Goal: Transaction & Acquisition: Purchase product/service

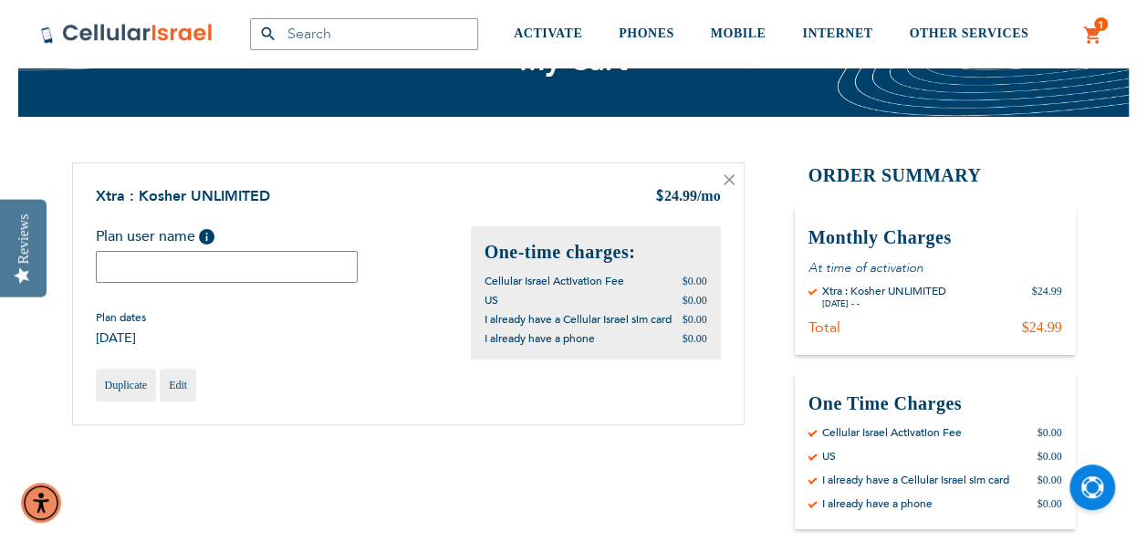
scroll to position [91, 0]
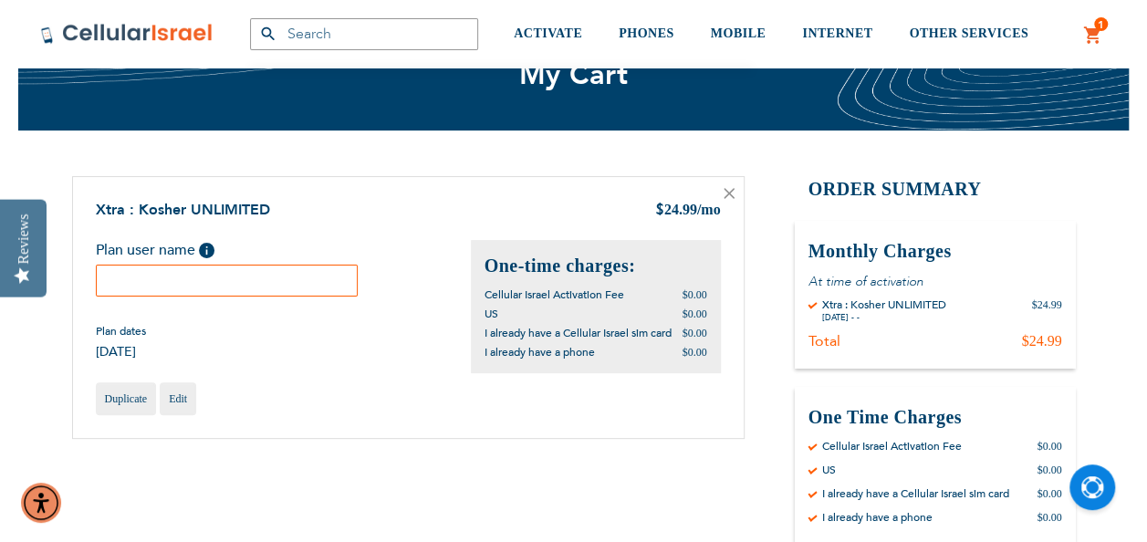
click at [114, 276] on input "text" at bounding box center [227, 281] width 263 height 32
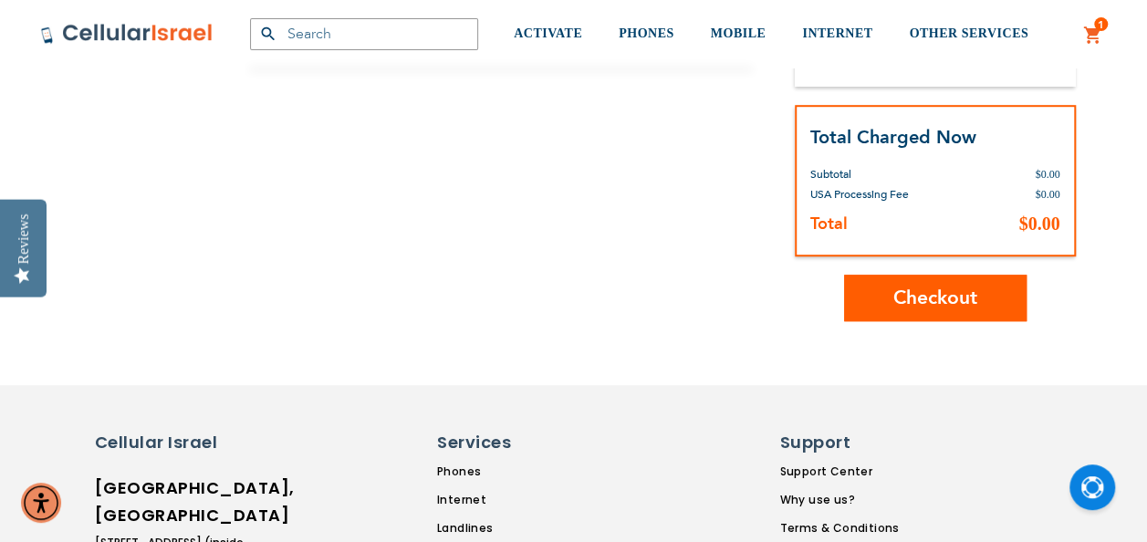
click at [921, 308] on span "Checkout" at bounding box center [935, 298] width 84 height 26
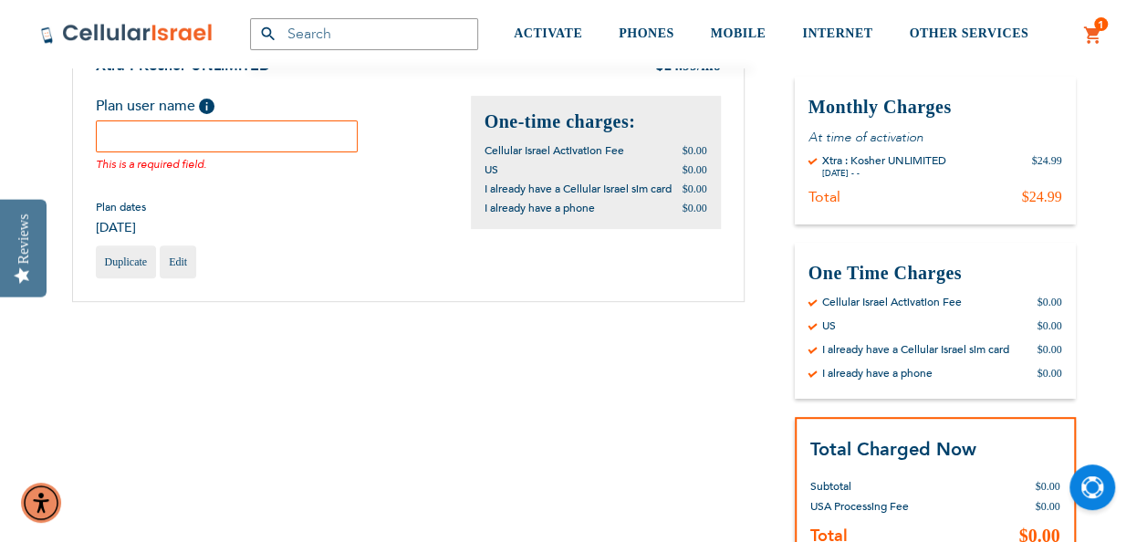
scroll to position [218, 0]
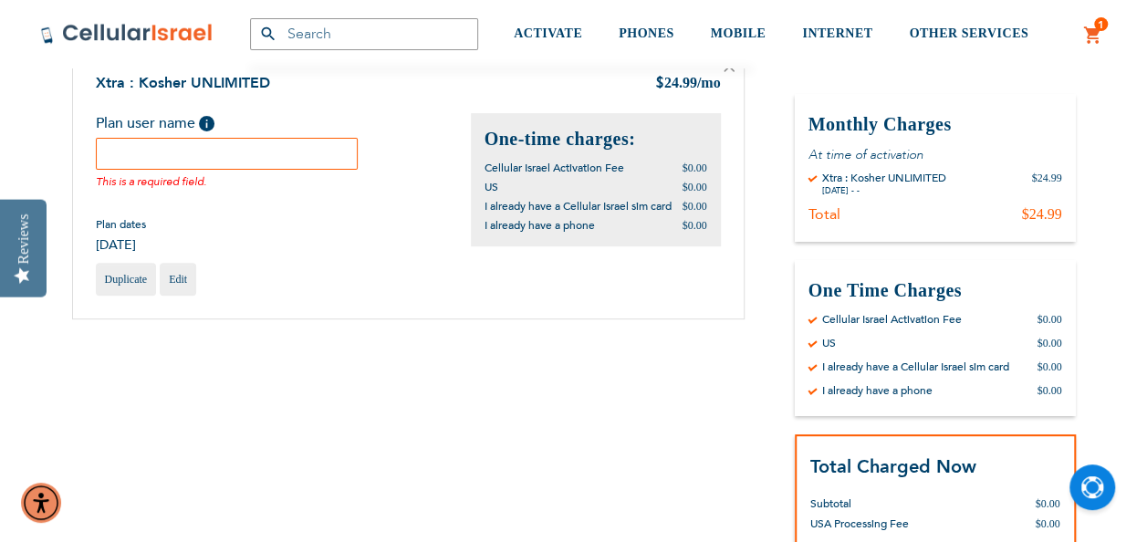
click at [118, 153] on input "text" at bounding box center [227, 154] width 263 height 32
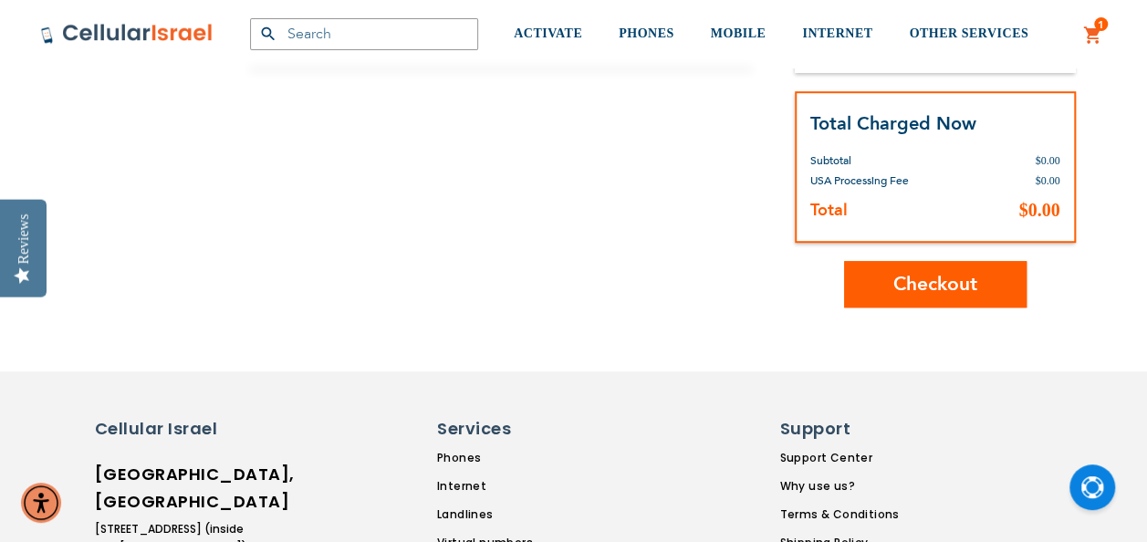
scroll to position [583, 0]
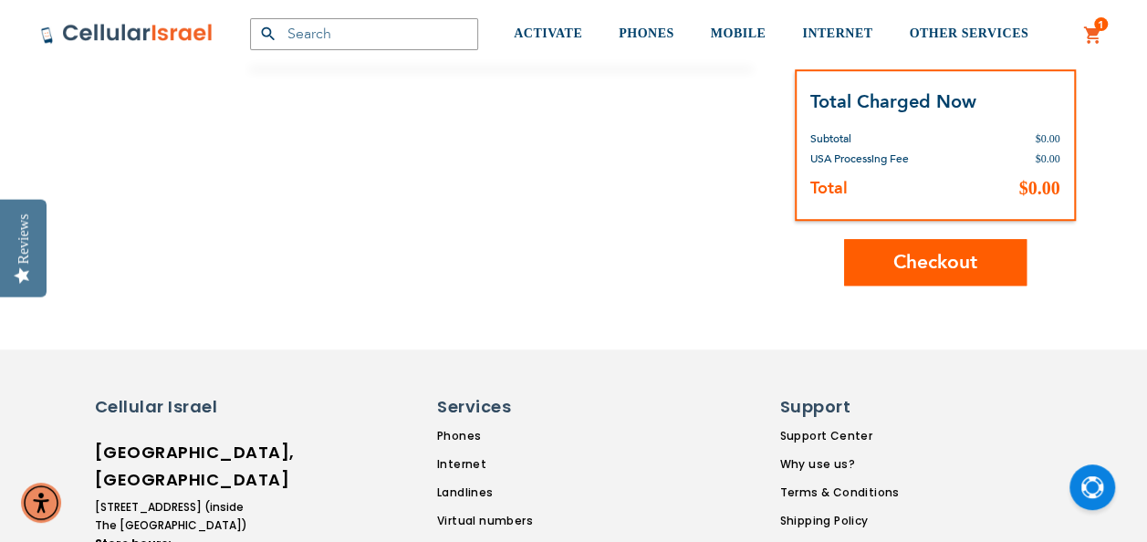
type input "Moshe Auerbach"
click at [943, 267] on span "Checkout" at bounding box center [935, 262] width 84 height 26
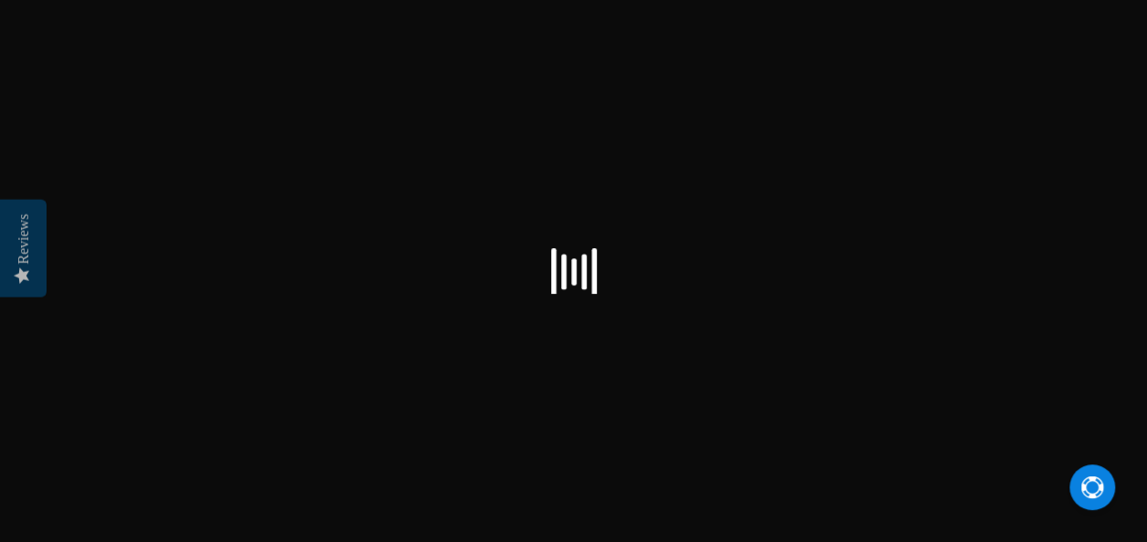
scroll to position [23, 0]
select select "US"
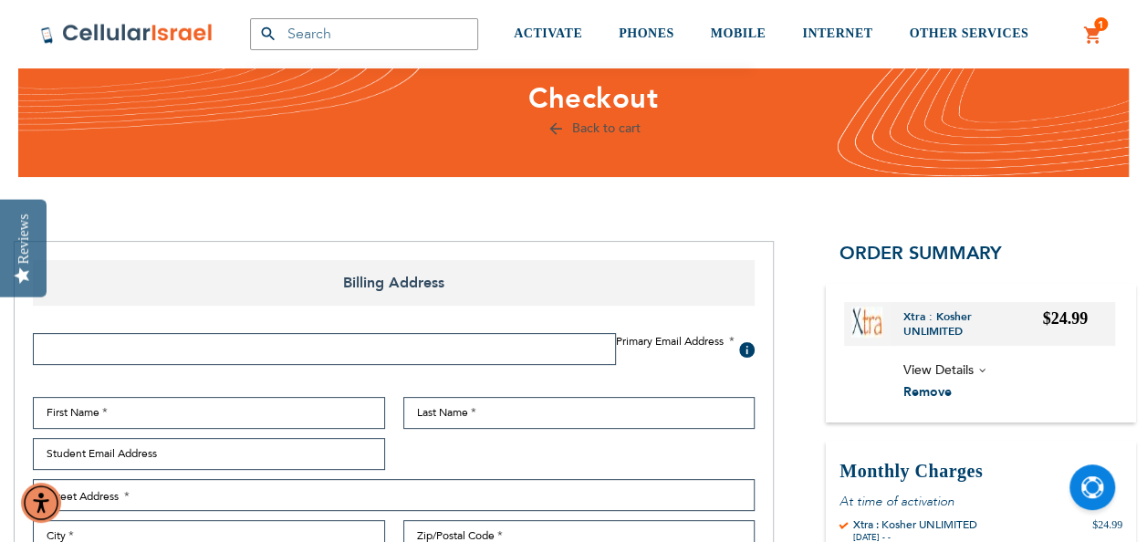
scroll to position [91, 0]
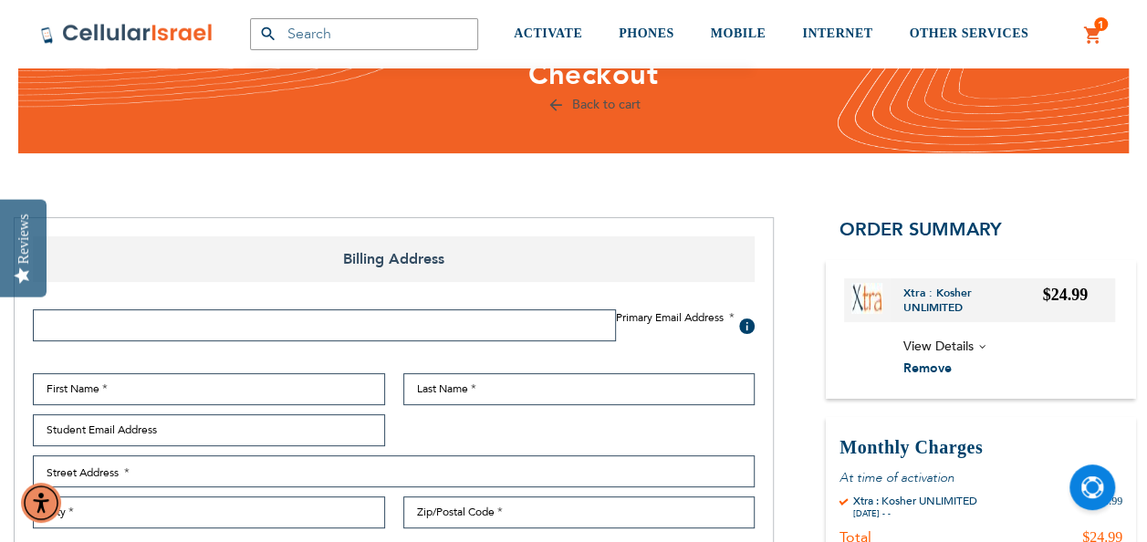
click at [363, 330] on input "Email Address" at bounding box center [324, 325] width 583 height 32
type input "[EMAIL_ADDRESS][DOMAIN_NAME]"
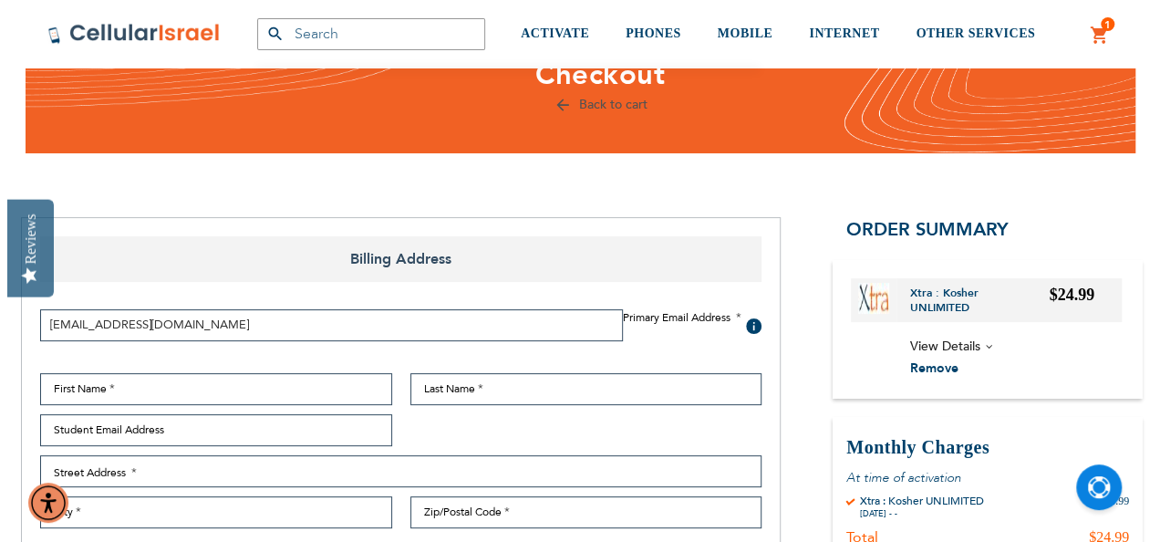
scroll to position [274, 0]
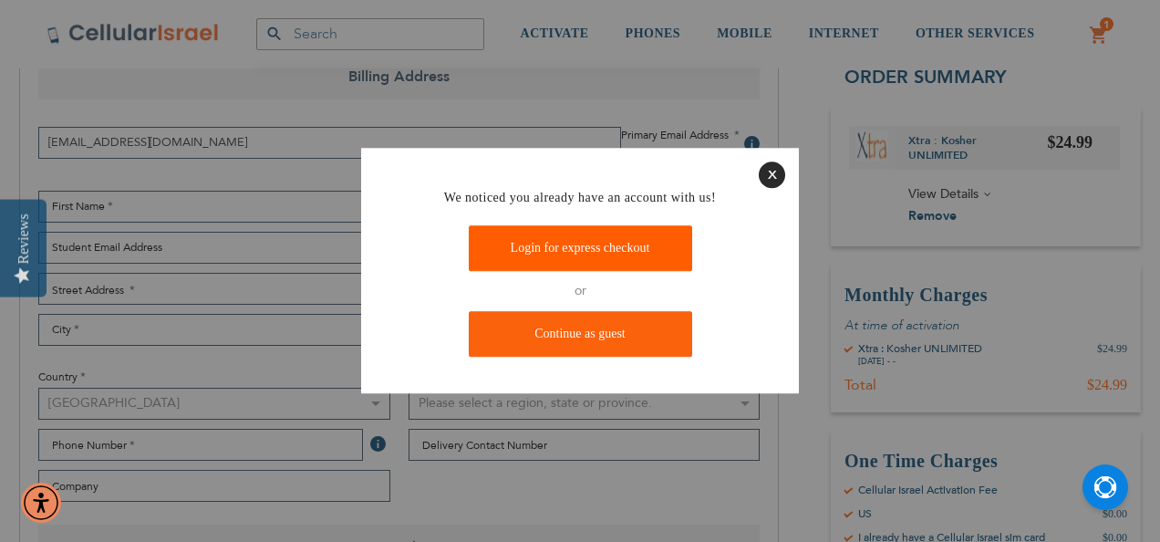
click at [589, 259] on link "Login for express checkout" at bounding box center [580, 248] width 223 height 46
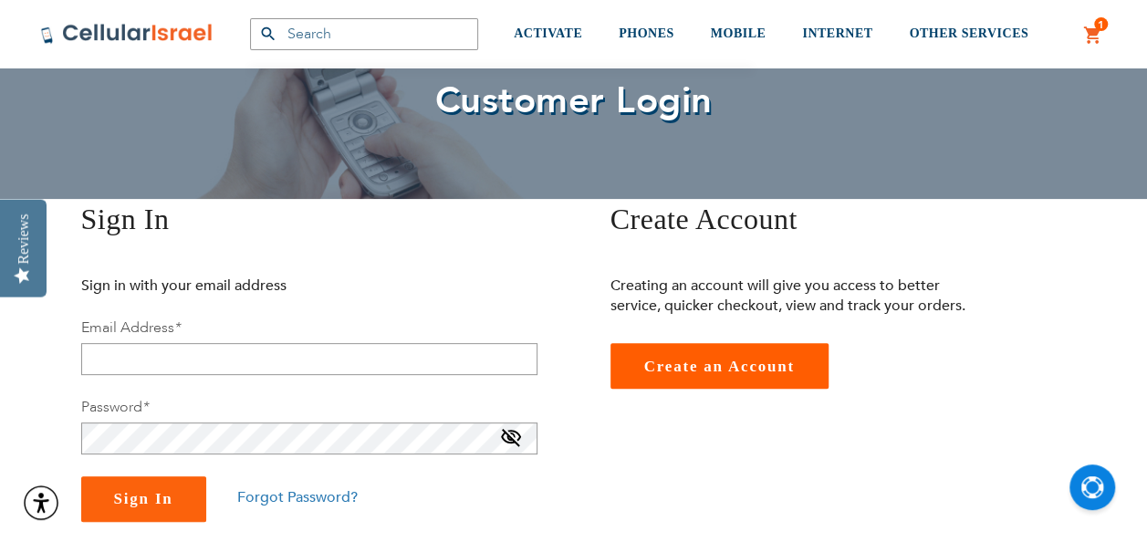
scroll to position [182, 0]
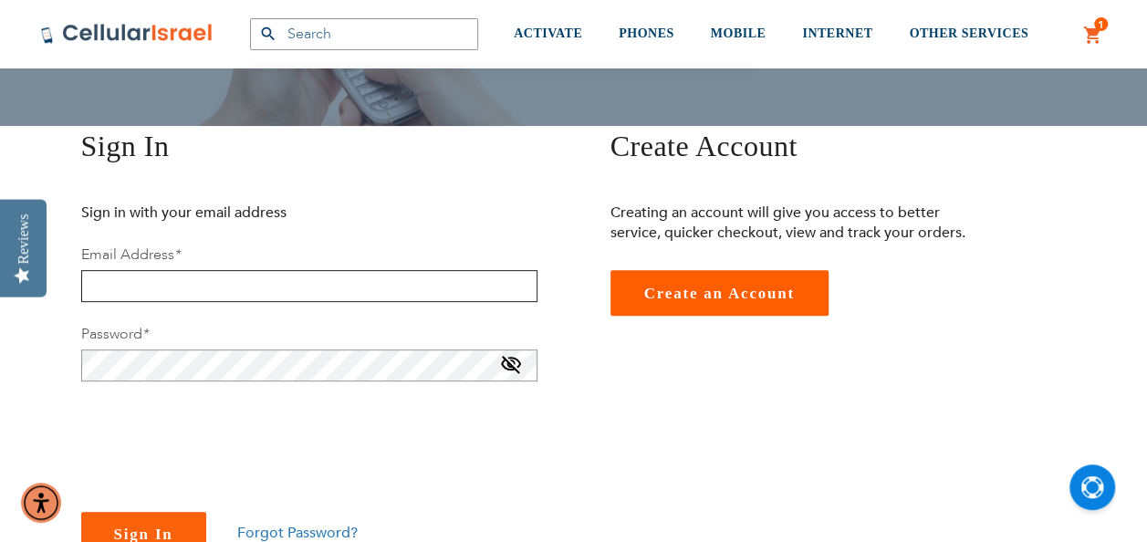
click at [208, 285] on input "email" at bounding box center [309, 286] width 456 height 32
type input "[EMAIL_ADDRESS][DOMAIN_NAME]"
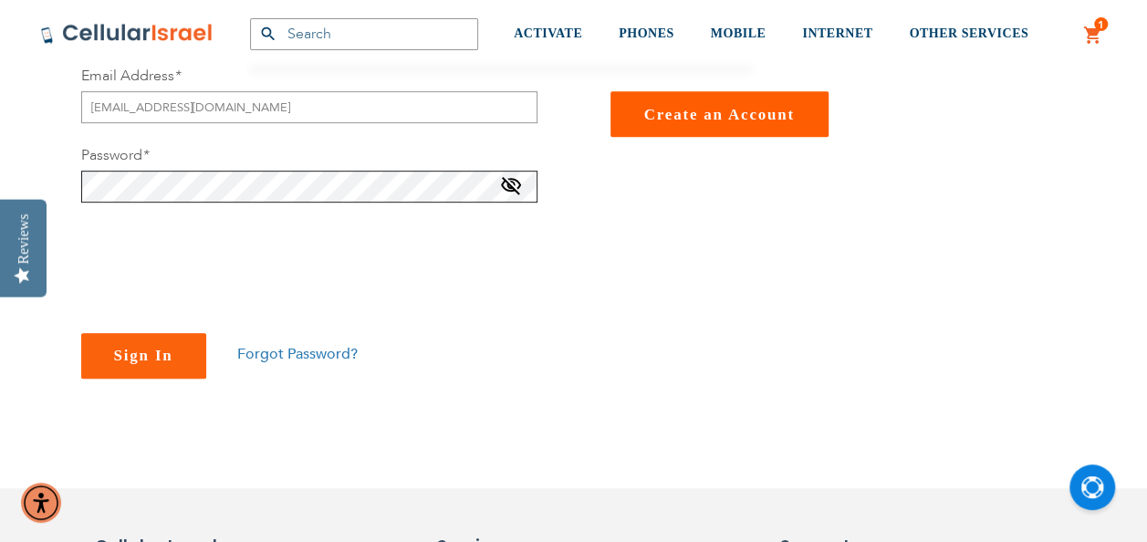
scroll to position [365, 0]
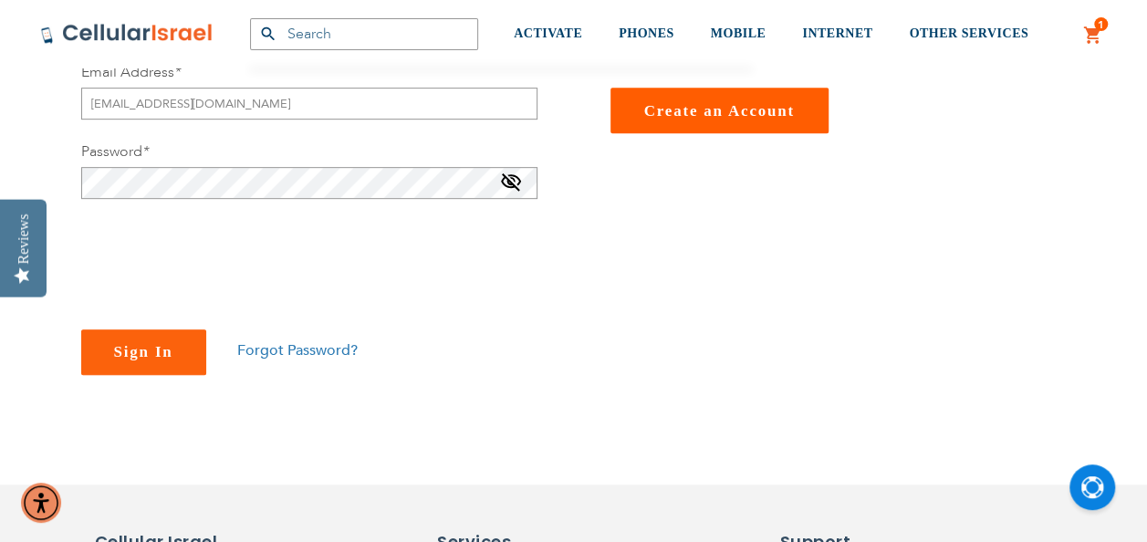
click at [297, 351] on span "Forgot Password?" at bounding box center [297, 350] width 120 height 20
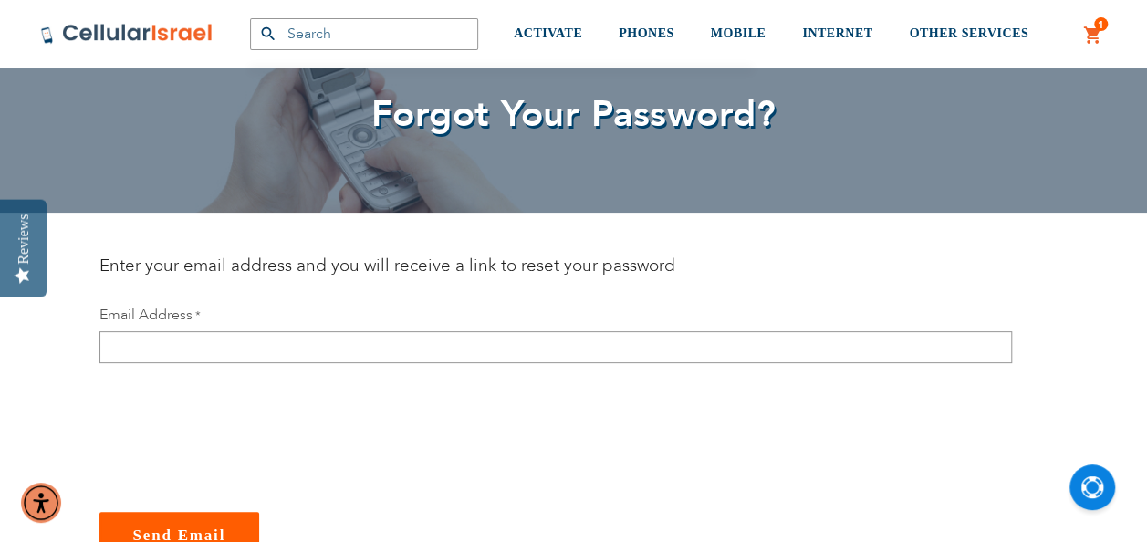
scroll to position [91, 0]
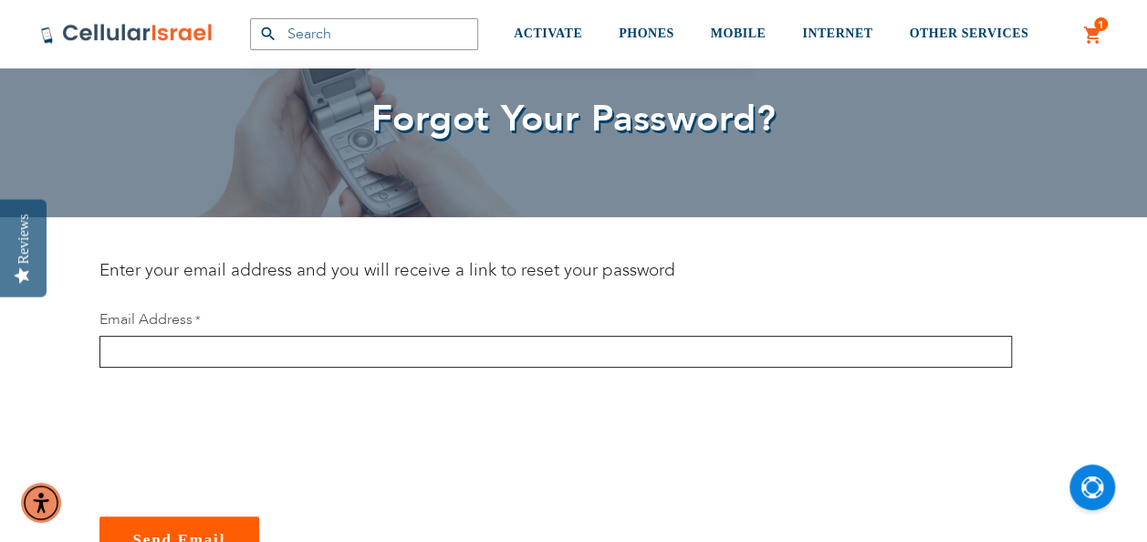
click at [122, 358] on input "email" at bounding box center [555, 352] width 912 height 32
type input "[EMAIL_ADDRESS][DOMAIN_NAME]"
checkbox input "true"
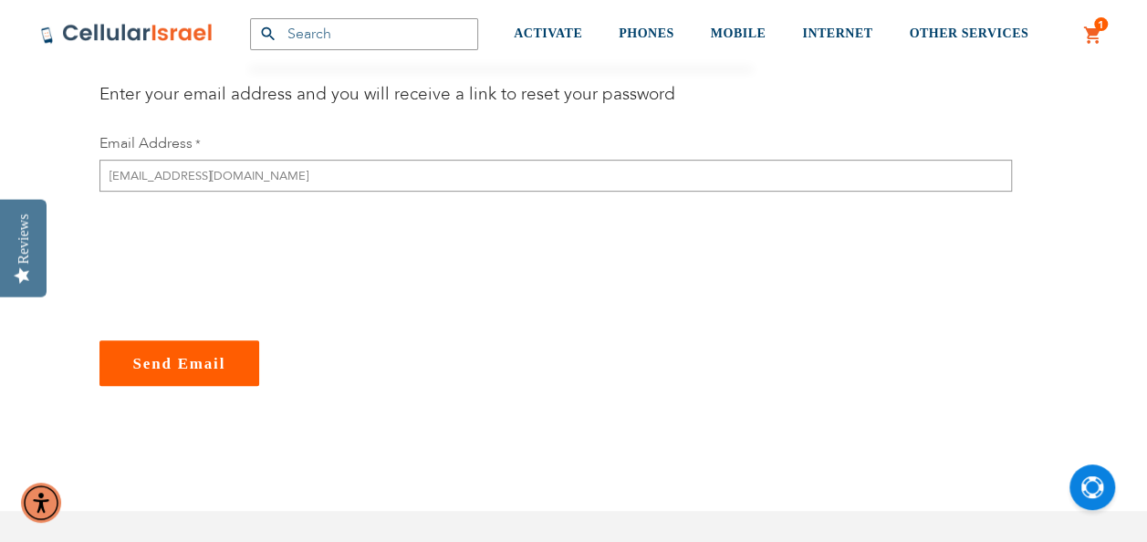
scroll to position [274, 0]
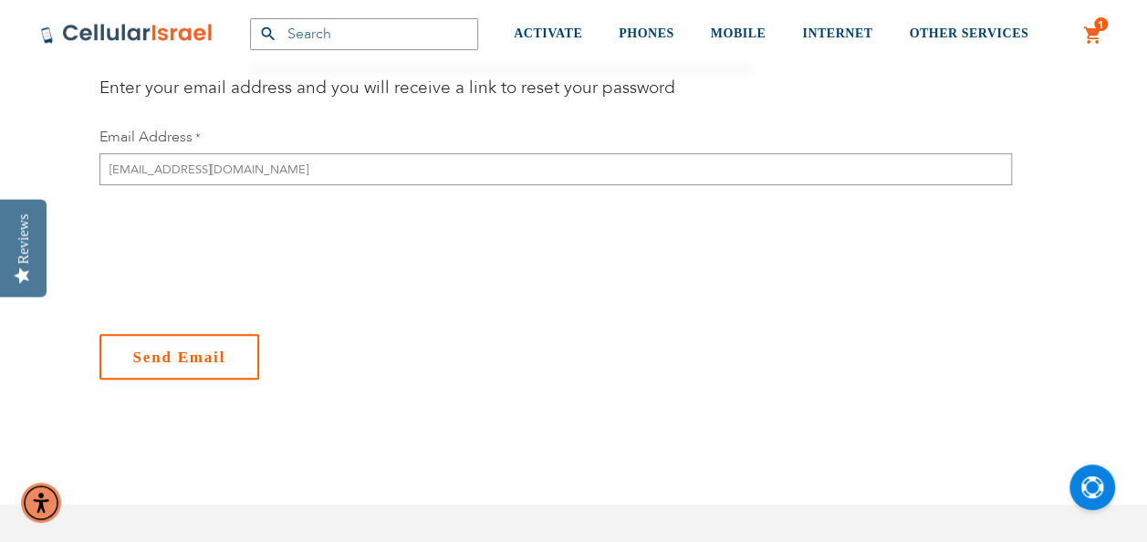
click at [159, 361] on span "Send Email" at bounding box center [179, 356] width 93 height 17
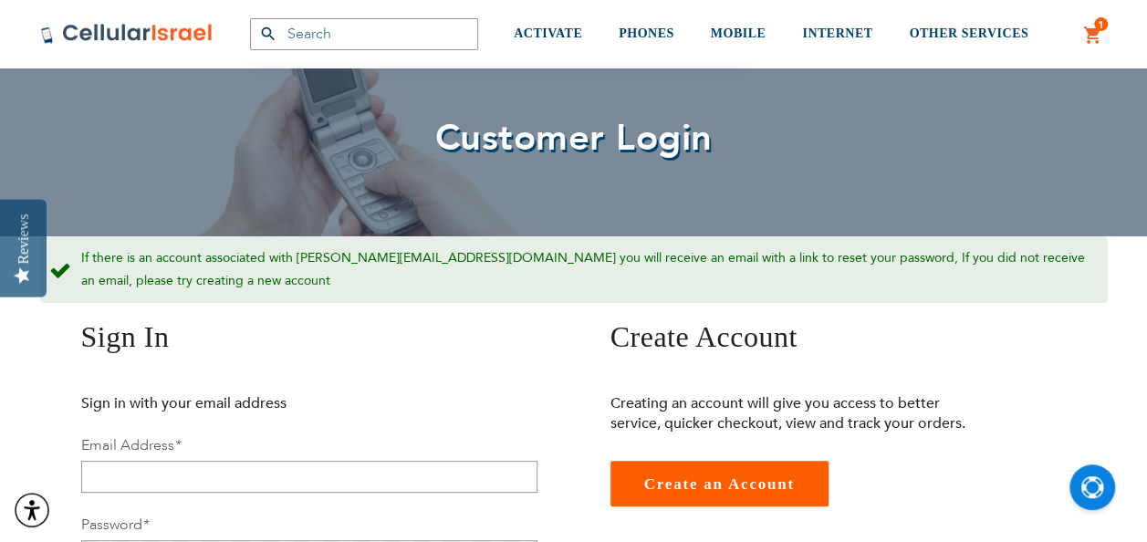
scroll to position [274, 0]
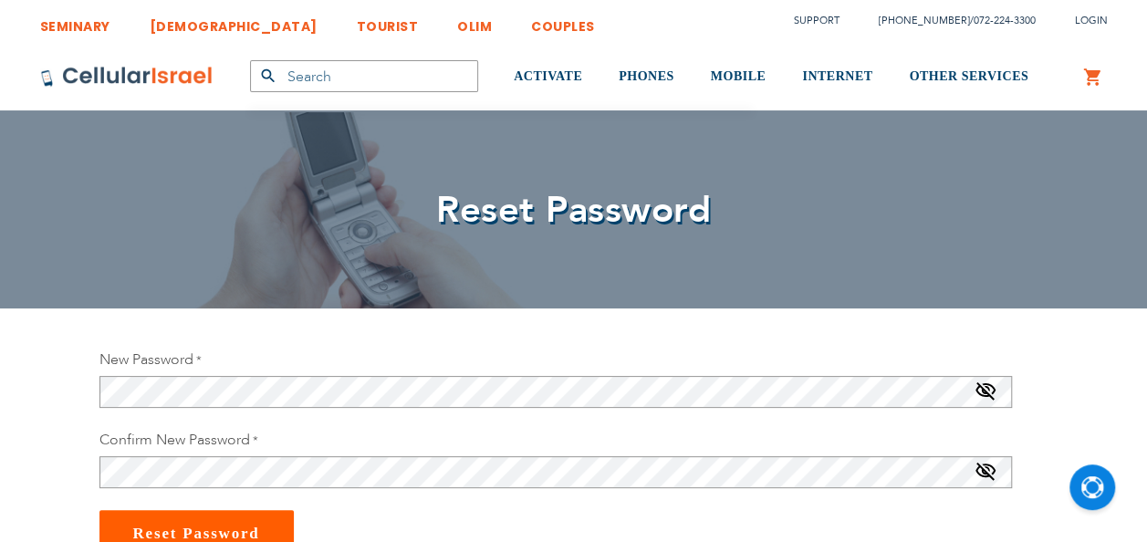
scroll to position [23, 0]
click at [992, 387] on span at bounding box center [985, 394] width 22 height 29
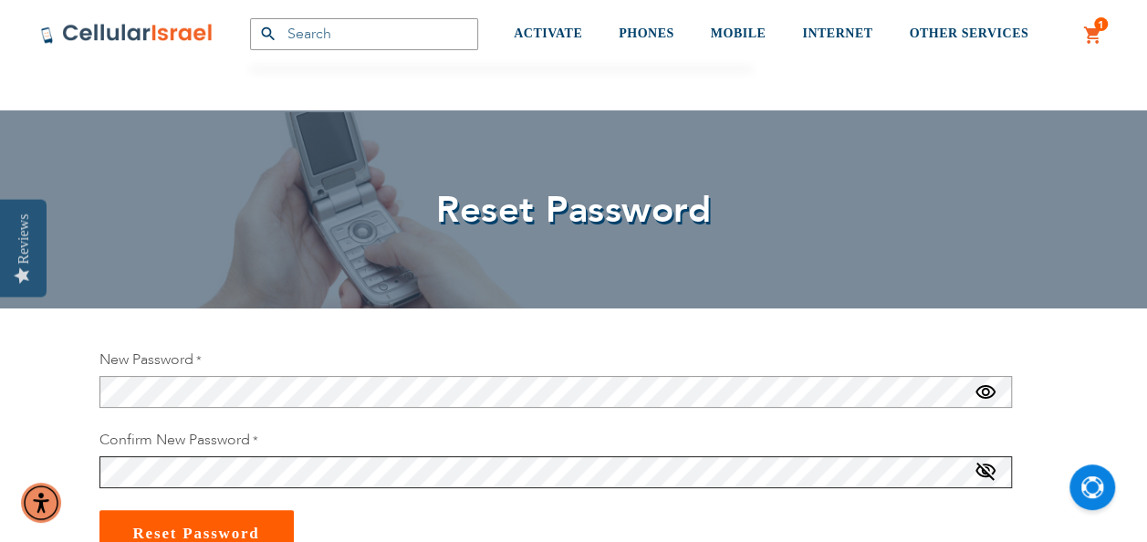
scroll to position [182, 0]
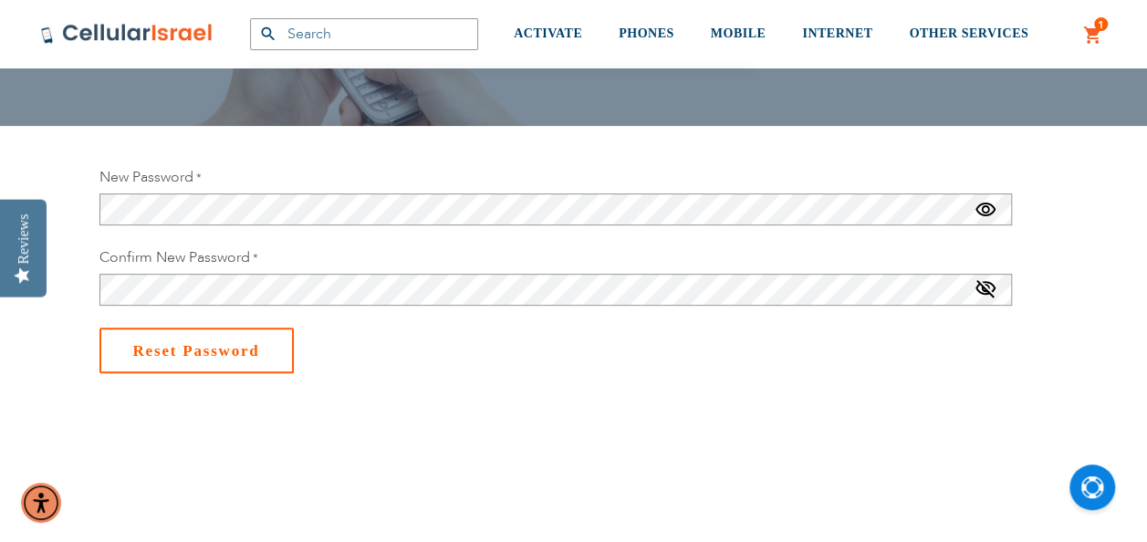
click at [199, 337] on button "Reset Password" at bounding box center [196, 350] width 194 height 46
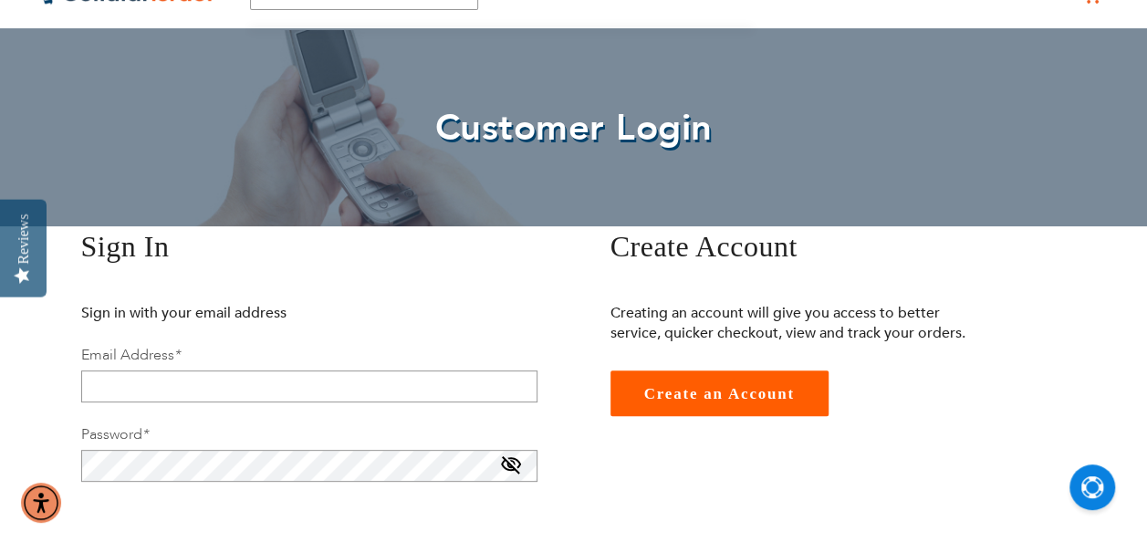
scroll to position [182, 0]
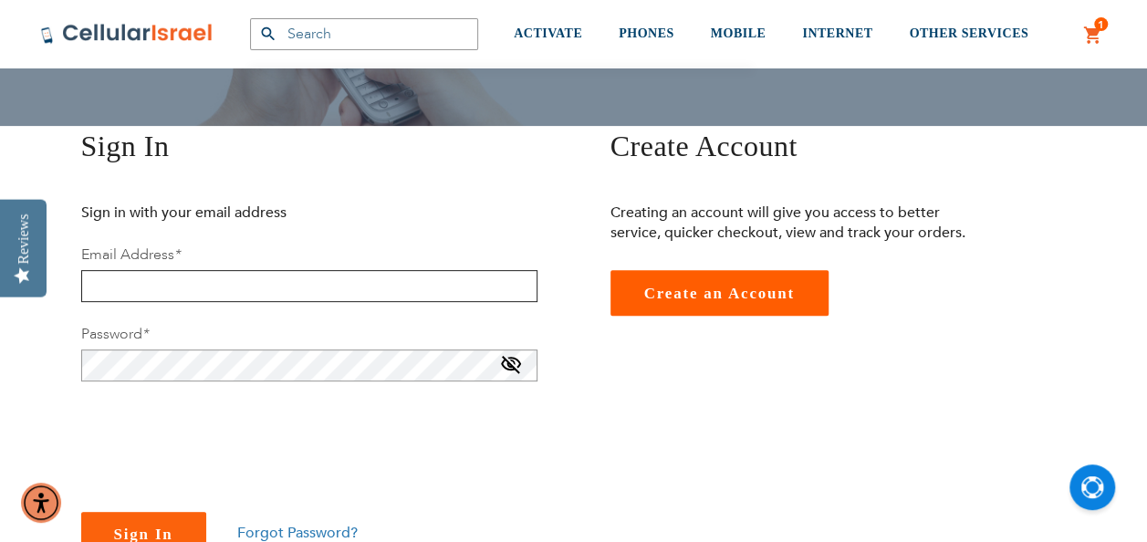
type input "[EMAIL_ADDRESS][DOMAIN_NAME]"
click at [507, 368] on span at bounding box center [511, 368] width 22 height 29
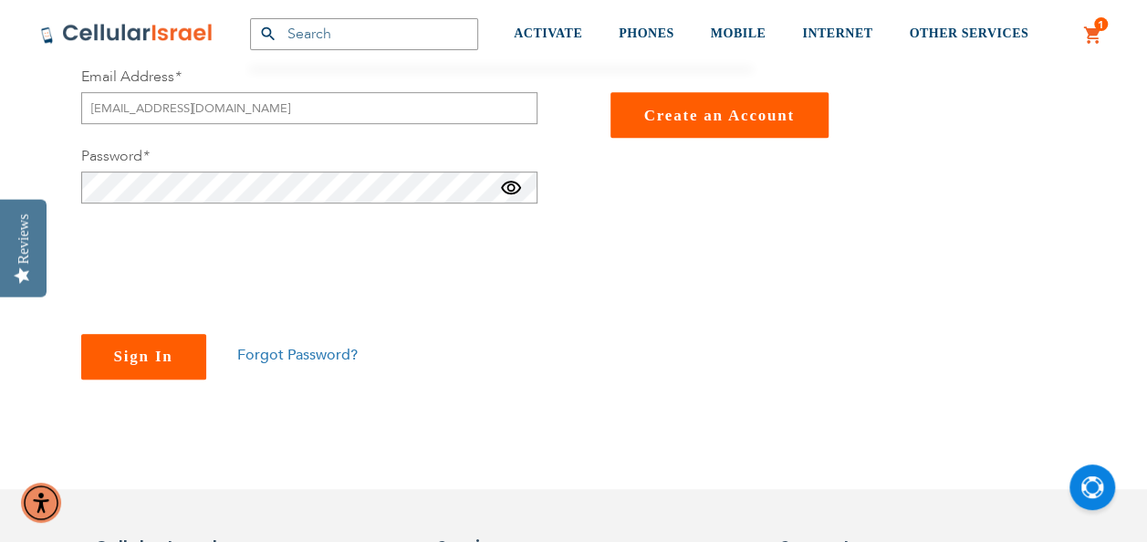
scroll to position [365, 0]
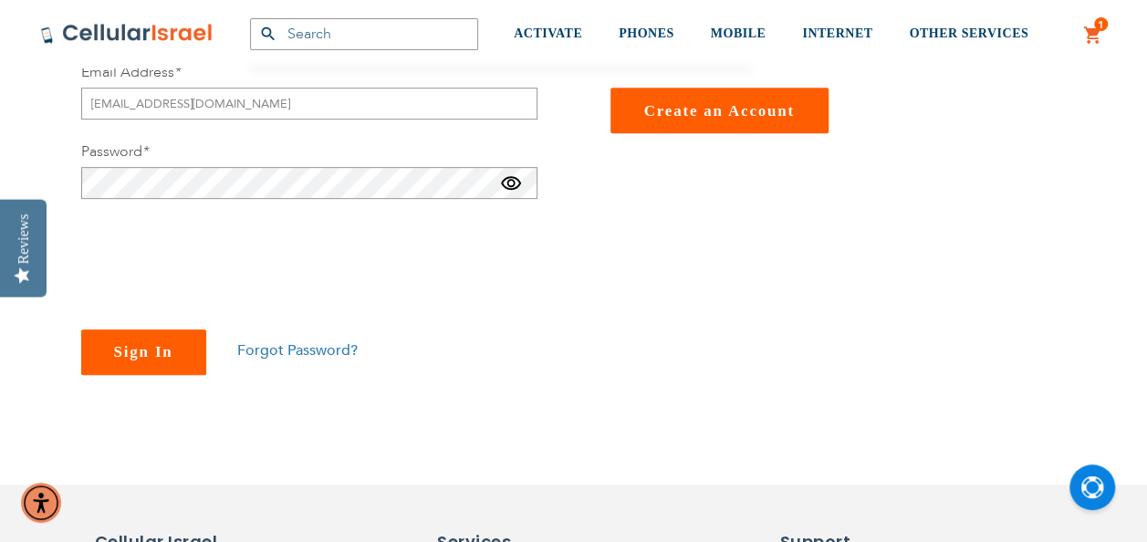
checkbox input "true"
click at [135, 358] on span "Sign In" at bounding box center [143, 351] width 59 height 17
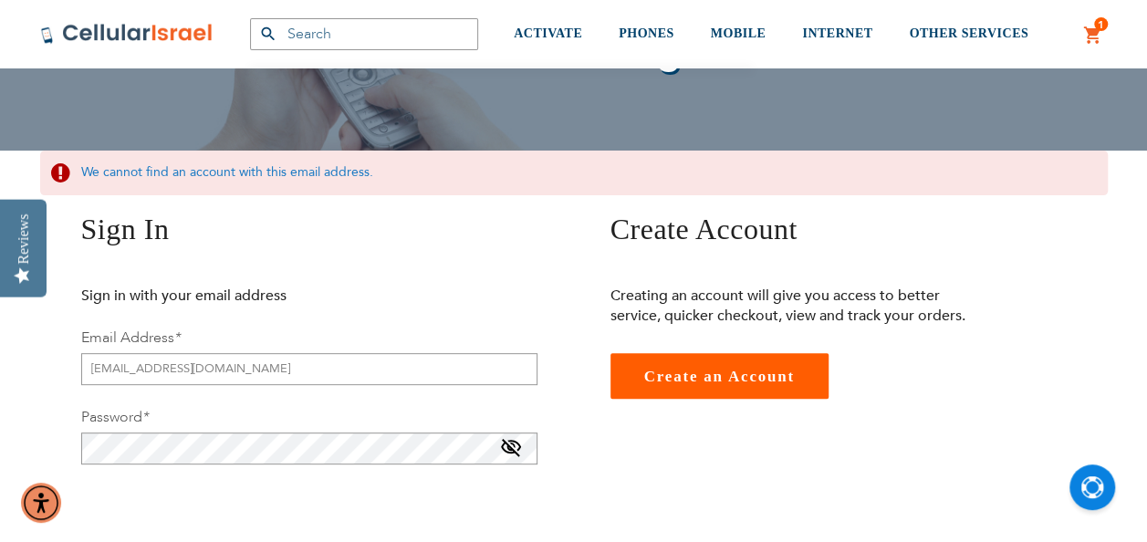
scroll to position [182, 0]
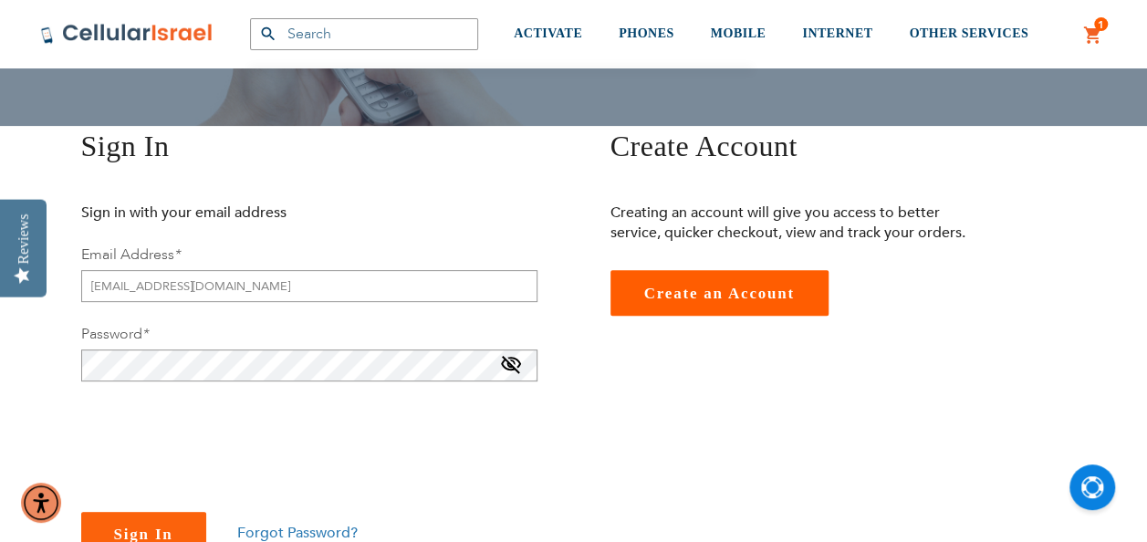
type input "[EMAIL_ADDRESS][DOMAIN_NAME]"
click at [128, 290] on input "[EMAIL_ADDRESS][DOMAIN_NAME]" at bounding box center [309, 286] width 456 height 32
type input "[EMAIL_ADDRESS][DOMAIN_NAME]"
checkbox input "true"
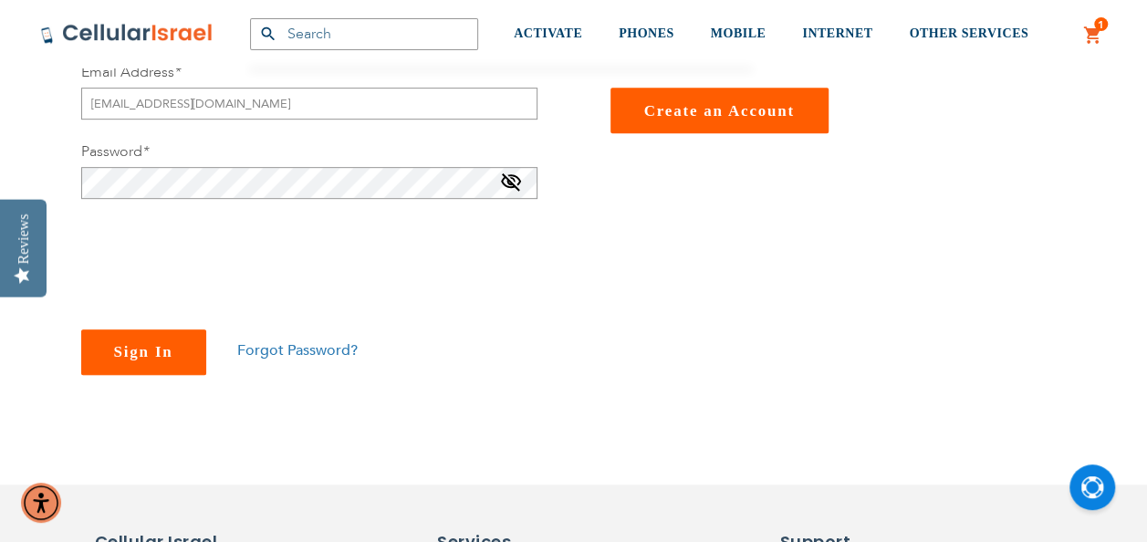
click at [164, 367] on button "Sign In" at bounding box center [143, 352] width 125 height 46
